Goal: Task Accomplishment & Management: Complete application form

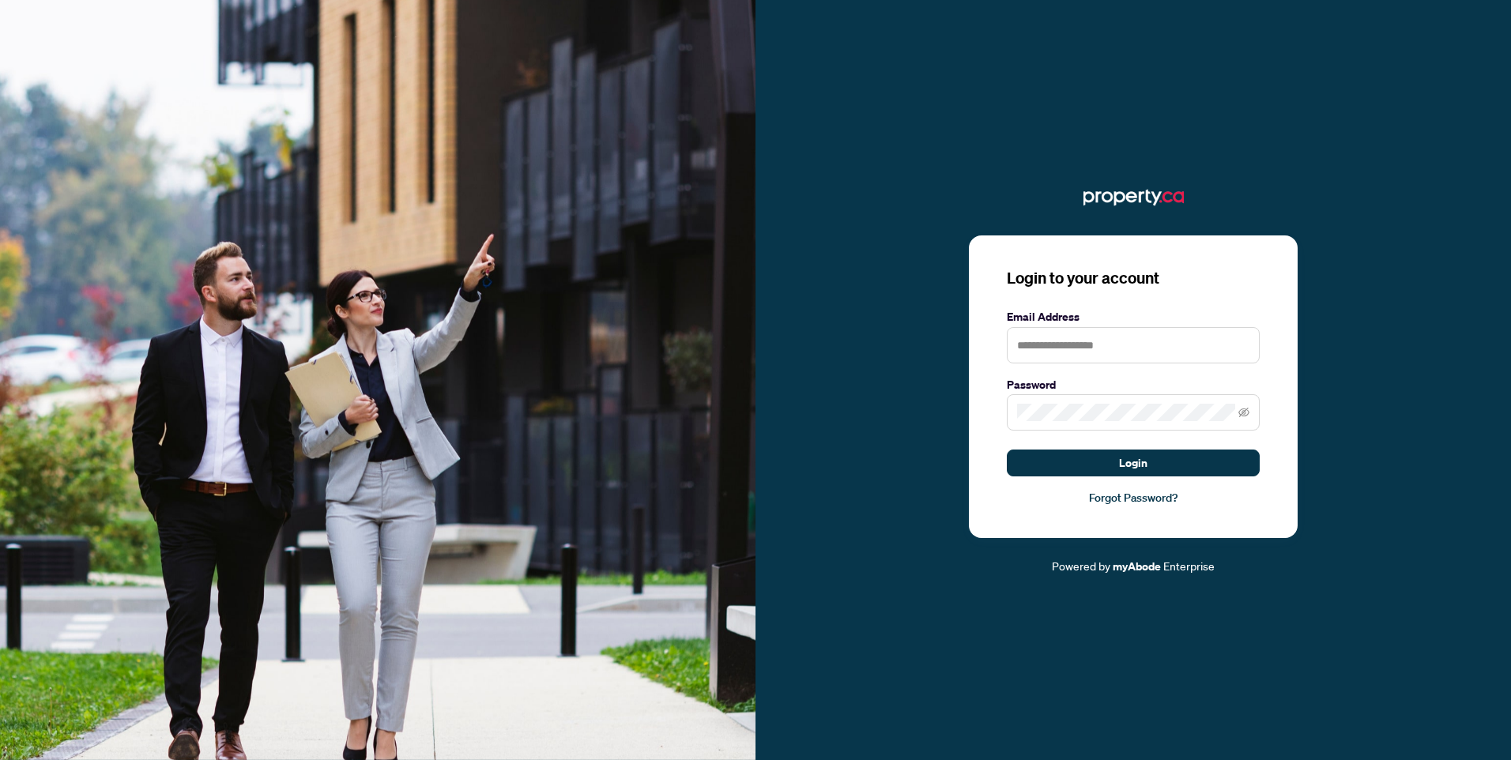
click at [1057, 364] on form "Email Address Password Login" at bounding box center [1133, 392] width 253 height 169
click at [1060, 357] on input "text" at bounding box center [1133, 345] width 253 height 36
type input "**********"
click at [1007, 450] on button "Login" at bounding box center [1133, 463] width 253 height 27
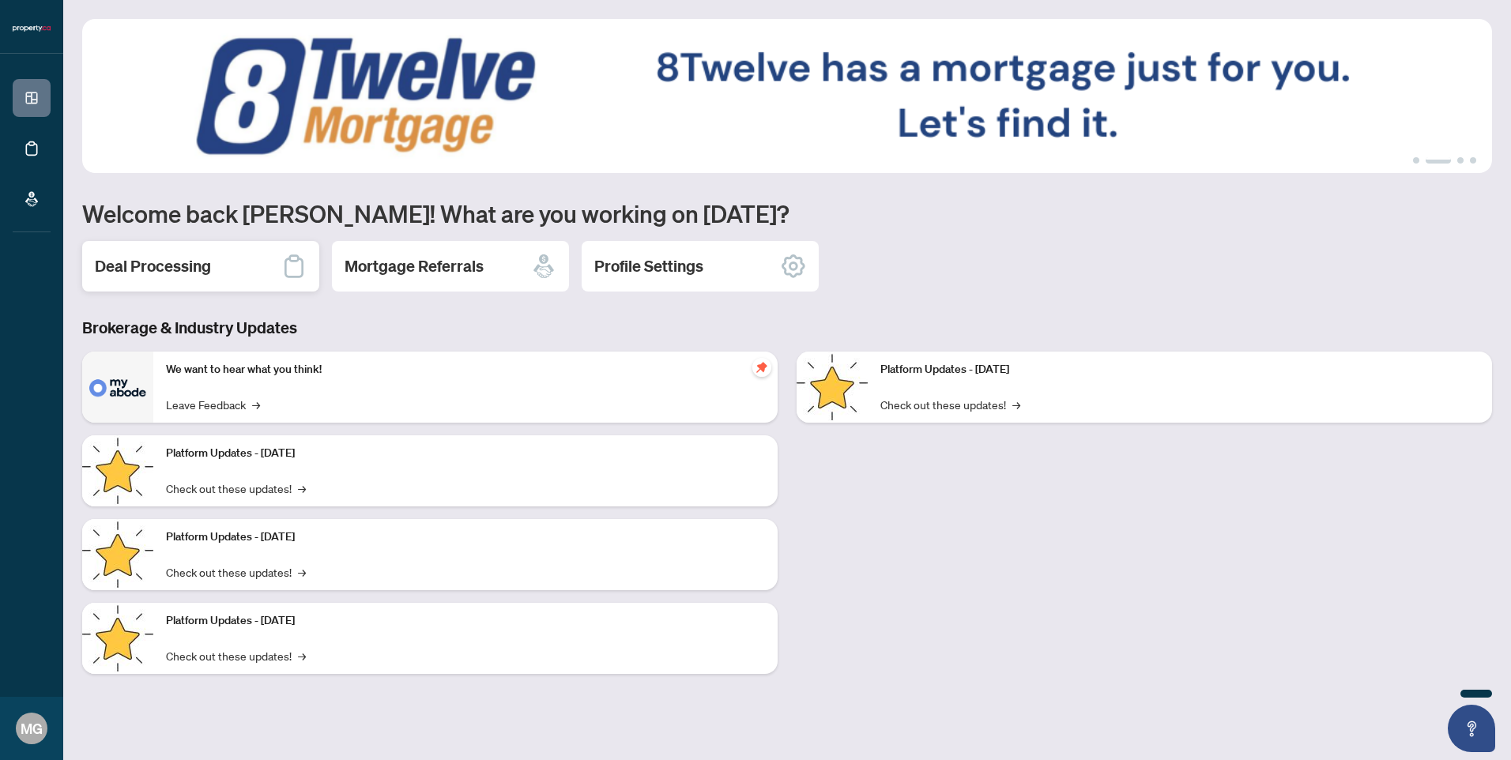
click at [168, 273] on h2 "Deal Processing" at bounding box center [153, 266] width 116 height 22
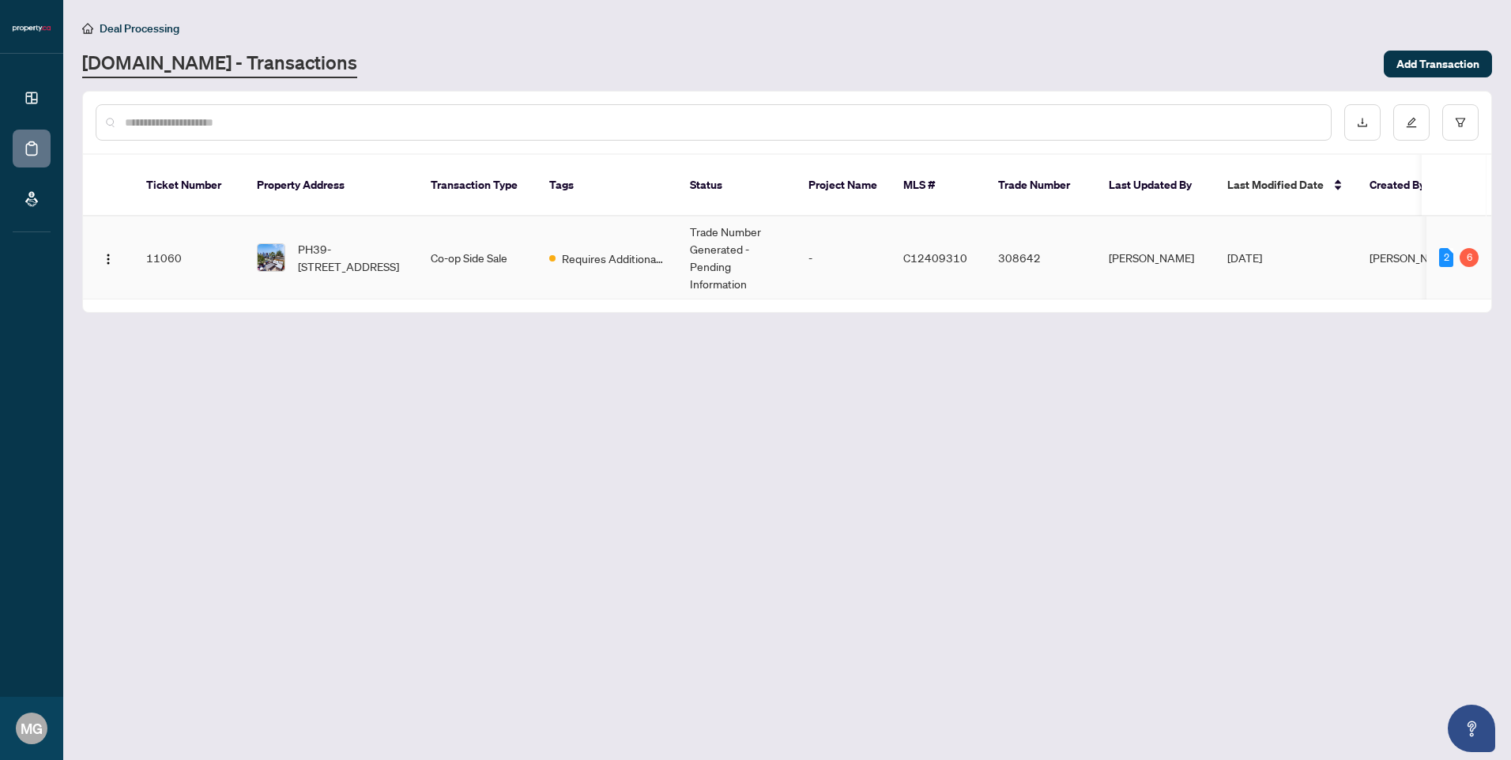
click at [174, 238] on td "11060" at bounding box center [189, 258] width 111 height 83
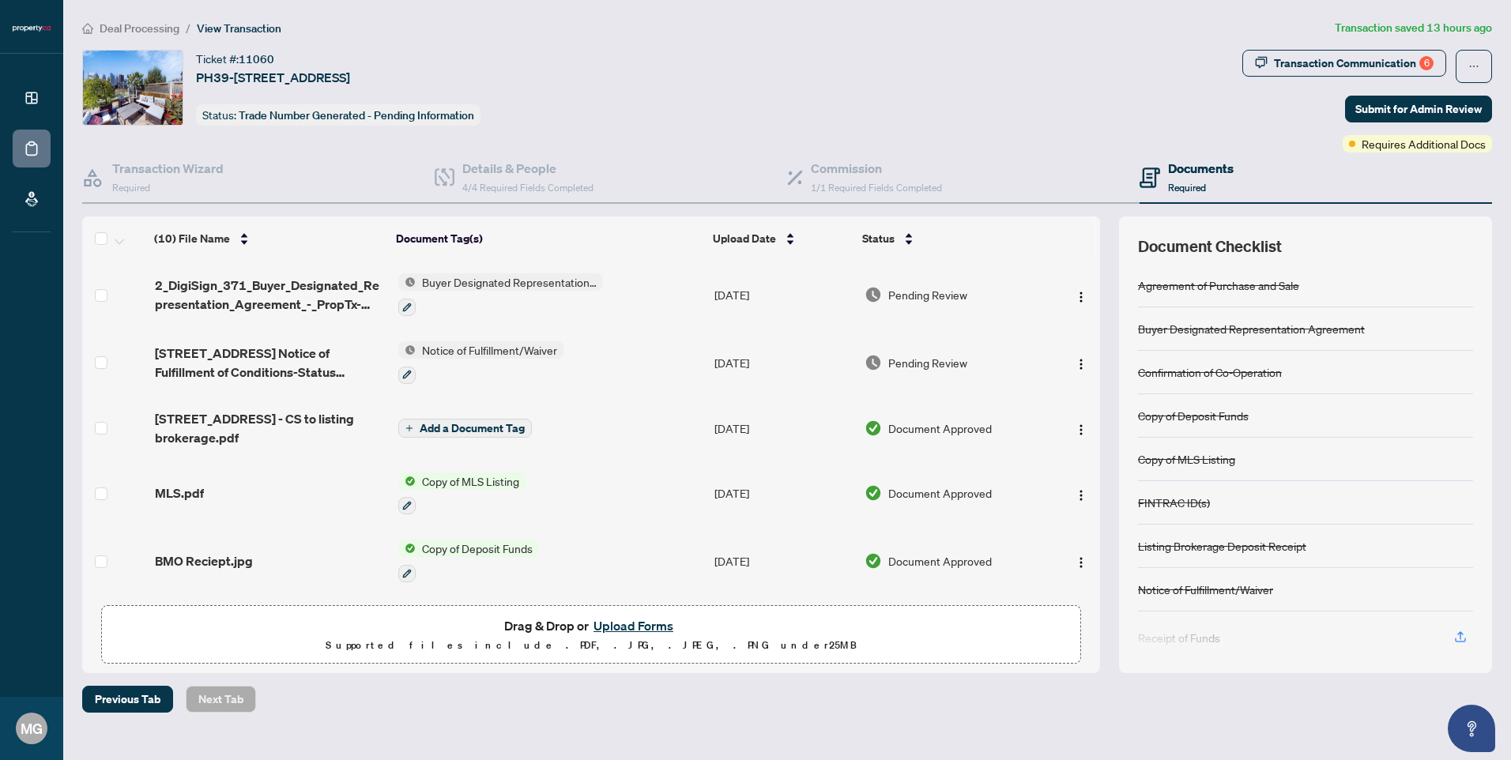
click at [626, 628] on button "Upload Forms" at bounding box center [633, 626] width 89 height 21
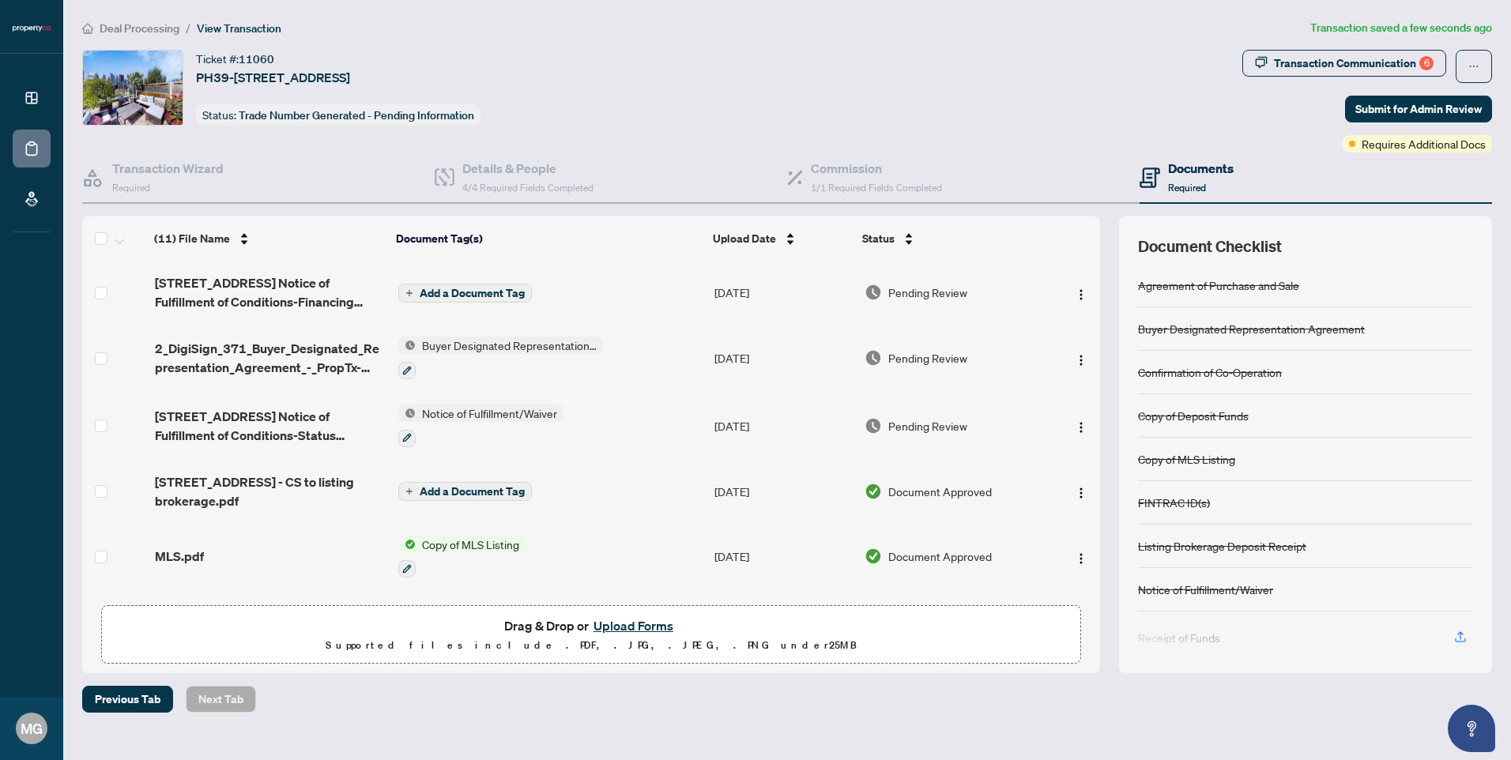
click at [496, 289] on span "Add a Document Tag" at bounding box center [472, 293] width 105 height 11
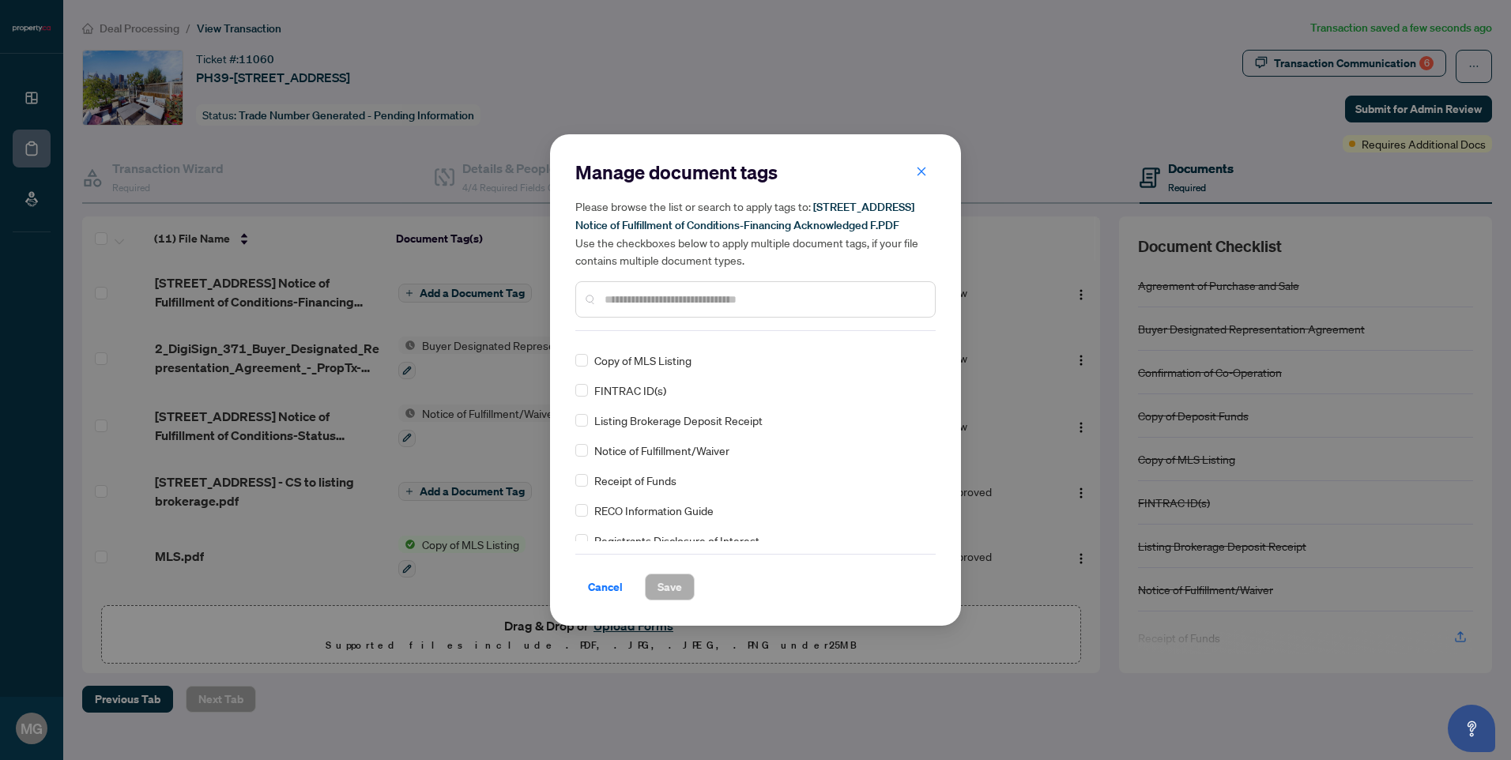
scroll to position [79, 0]
click at [574, 481] on div "Manage document tags Please browse the list or search to apply tags to: [STREET…" at bounding box center [755, 380] width 411 height 492
click at [665, 583] on span "Save" at bounding box center [669, 586] width 24 height 25
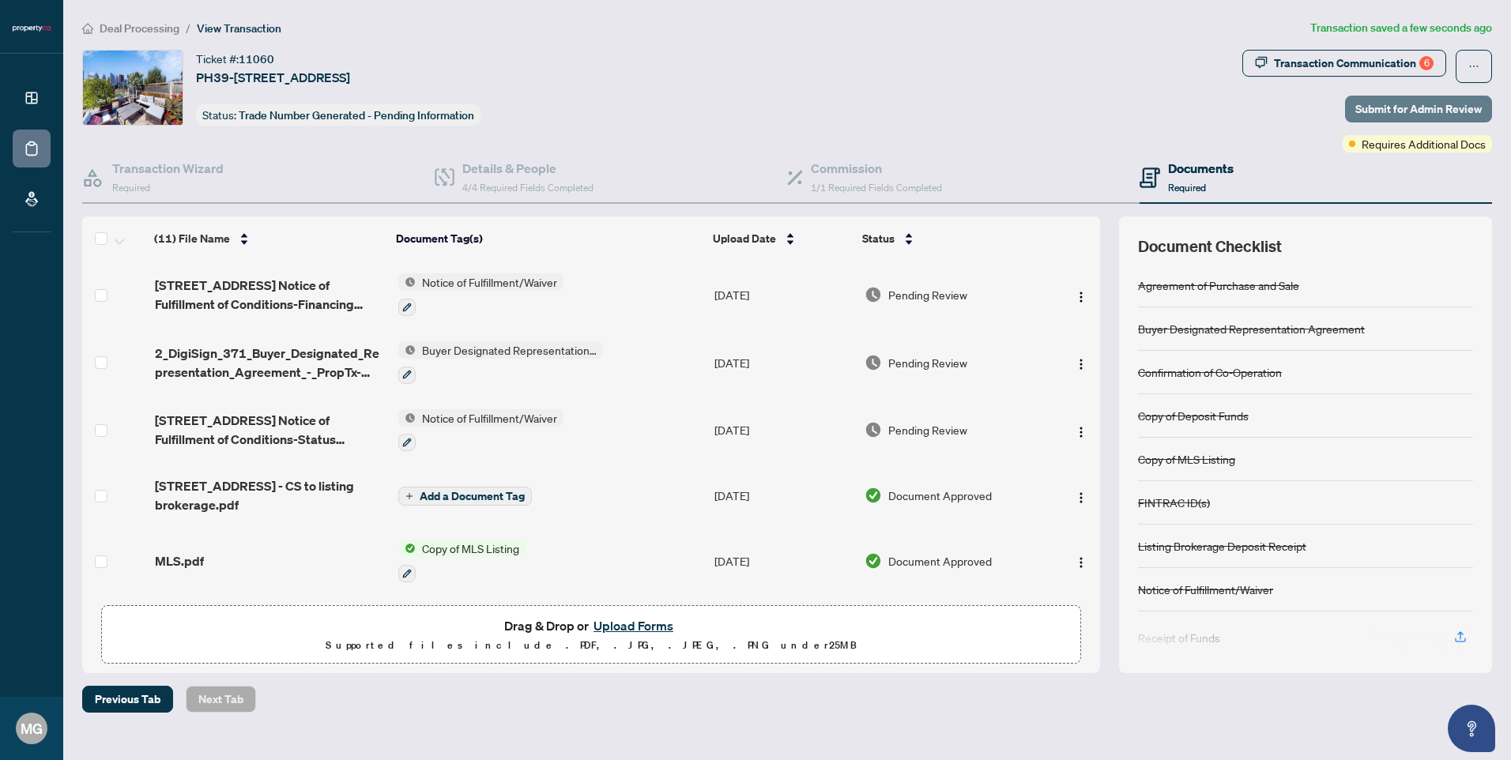
click at [1407, 112] on span "Submit for Admin Review" at bounding box center [1418, 108] width 126 height 25
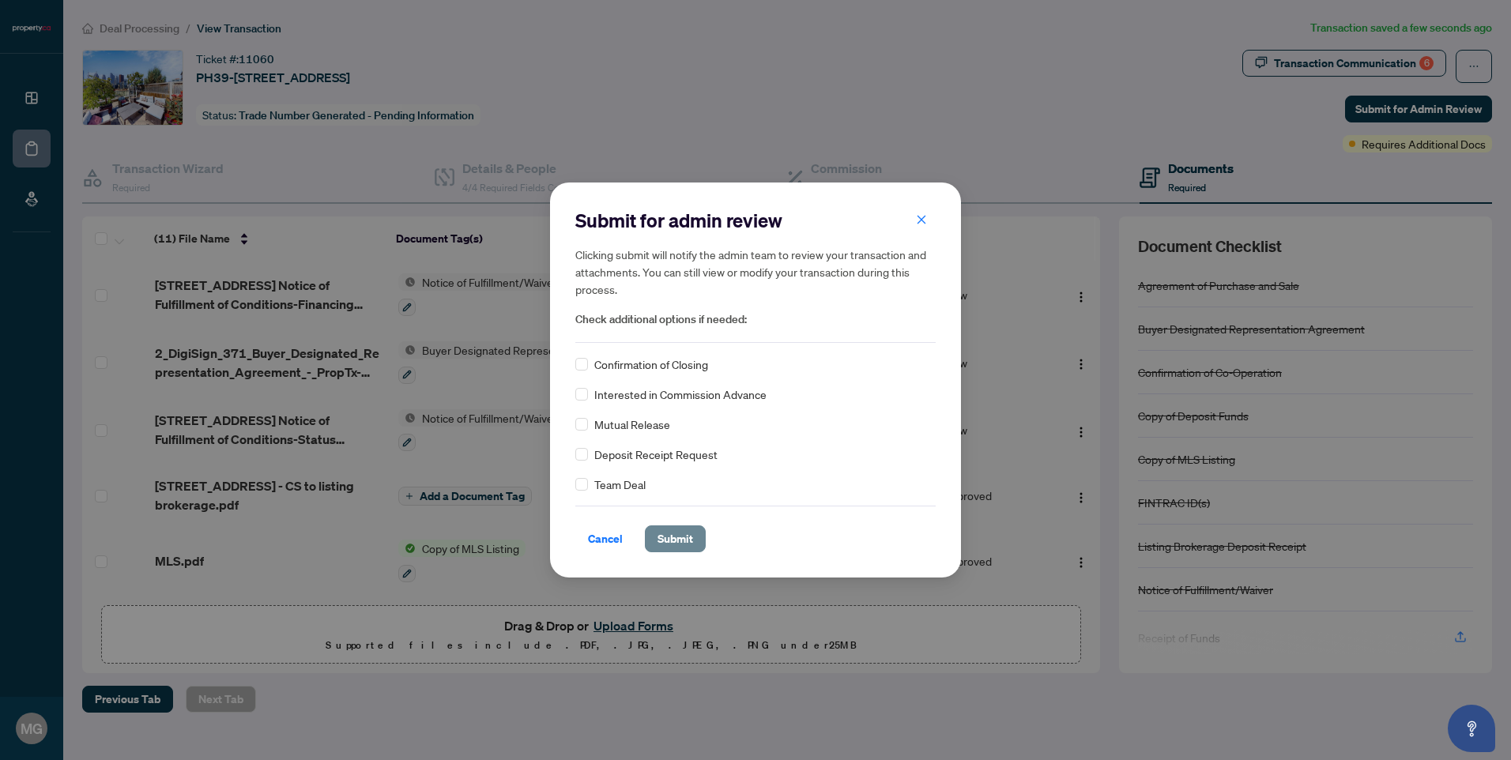
click at [671, 529] on span "Submit" at bounding box center [675, 538] width 36 height 25
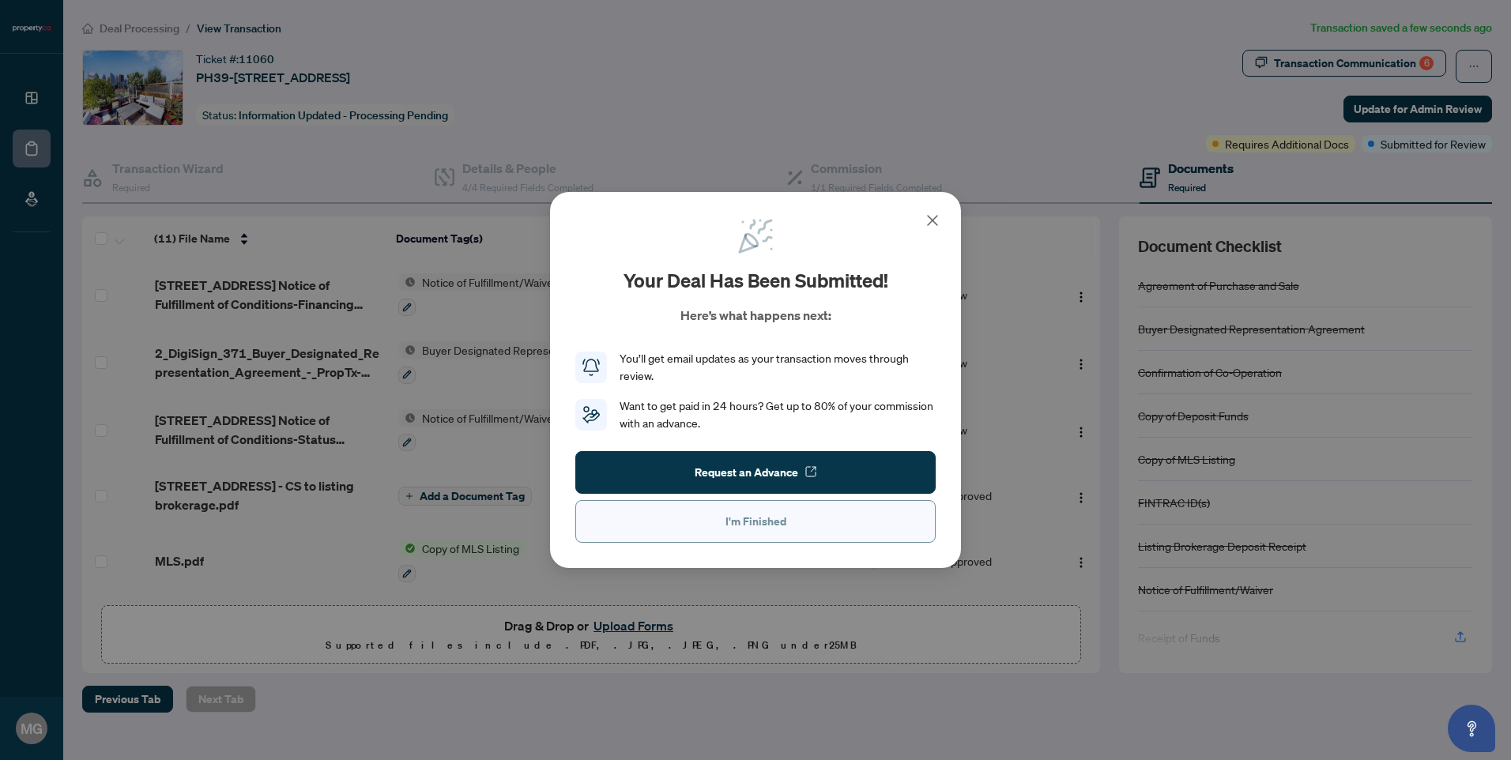
click at [765, 532] on span "I'm Finished" at bounding box center [755, 521] width 61 height 25
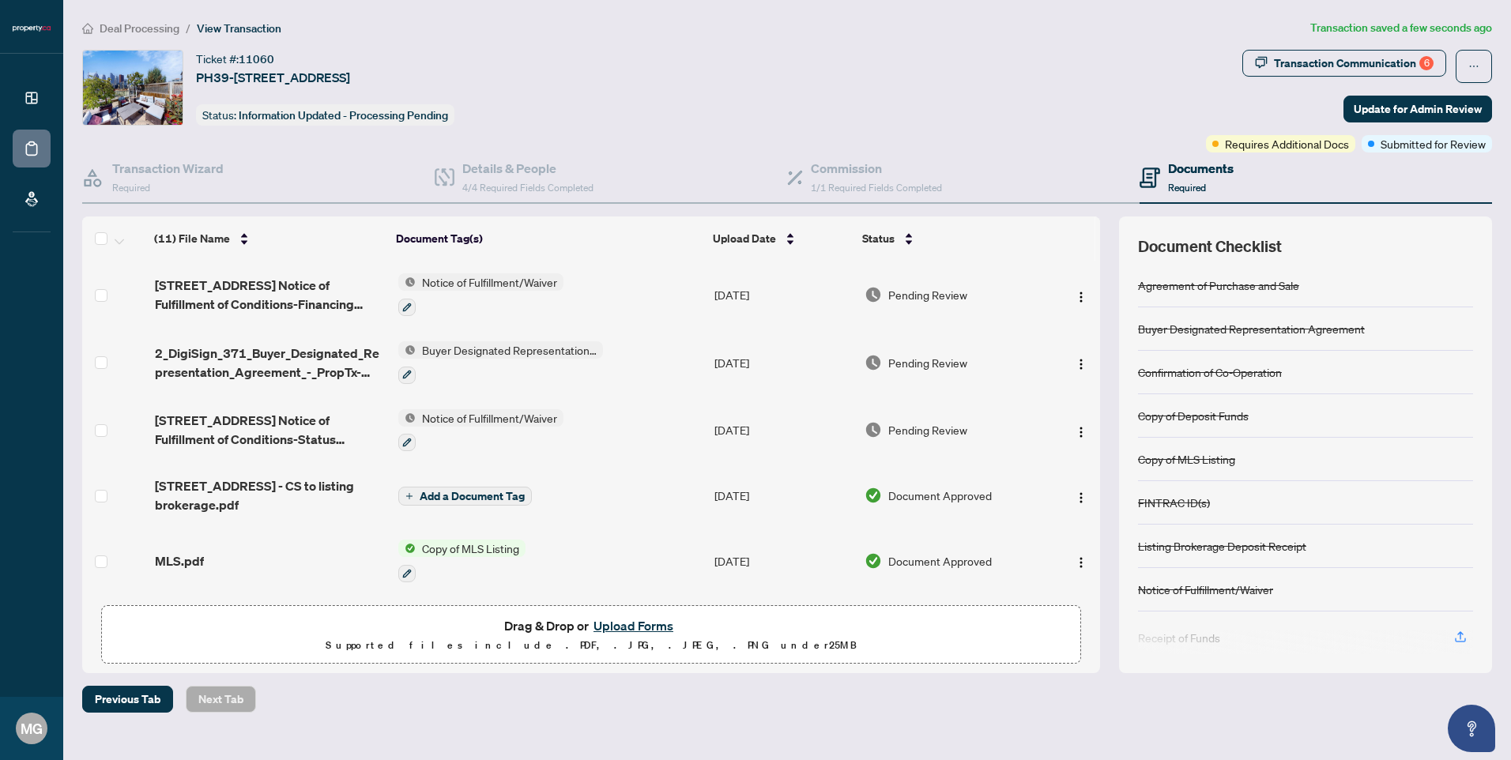
click at [142, 24] on span "Deal Processing" at bounding box center [140, 28] width 80 height 14
